Goal: Information Seeking & Learning: Check status

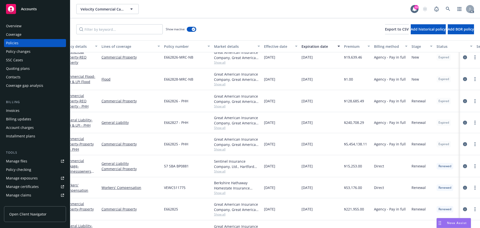
scroll to position [225, 8]
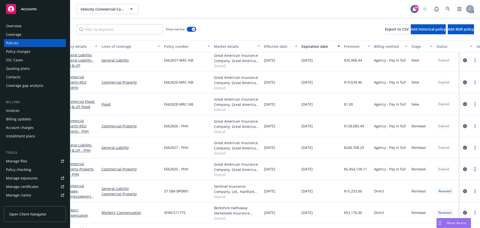
click at [472, 169] on link "more" at bounding box center [475, 169] width 6 height 6
click at [402, 172] on div "Agency - Pay in full" at bounding box center [391, 169] width 38 height 22
click at [463, 169] on icon "circleInformation" at bounding box center [465, 169] width 4 height 4
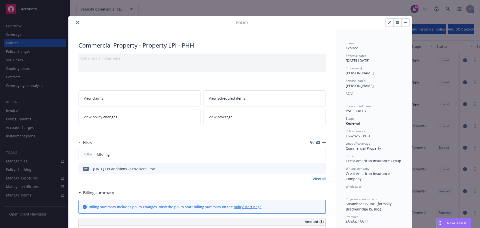
click at [76, 24] on icon "close" at bounding box center [77, 22] width 3 height 3
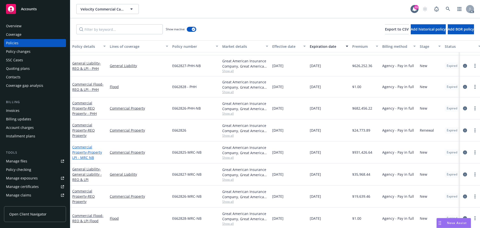
scroll to position [75, 0]
